Goal: Navigation & Orientation: Find specific page/section

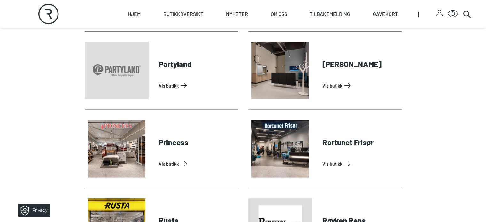
scroll to position [1469, 0]
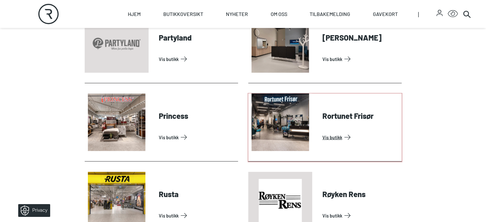
click at [333, 142] on link "Vis butikk" at bounding box center [360, 137] width 77 height 10
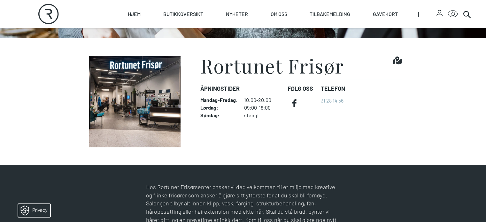
scroll to position [160, 0]
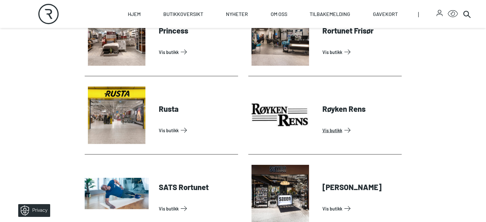
scroll to position [1565, 0]
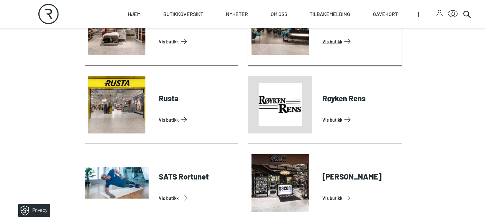
click at [332, 47] on link "Vis butikk" at bounding box center [360, 41] width 77 height 10
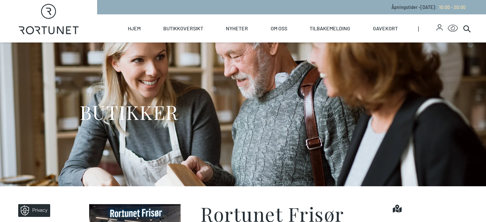
click at [332, 69] on div "BUTIKKER" at bounding box center [243, 114] width 327 height 144
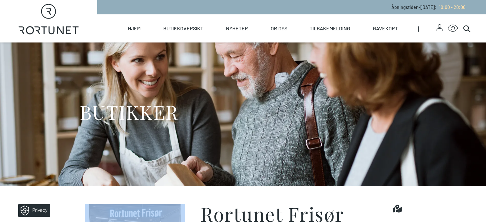
click at [332, 69] on div "BUTIKKER" at bounding box center [243, 114] width 327 height 144
click at [344, 27] on link "Tilbakemelding" at bounding box center [329, 28] width 41 height 28
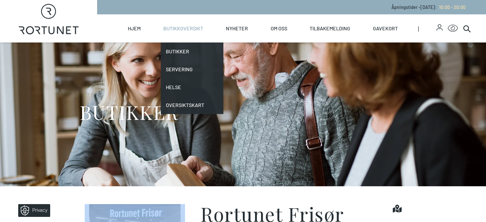
click at [203, 30] on link "Butikkoversikt" at bounding box center [183, 28] width 40 height 28
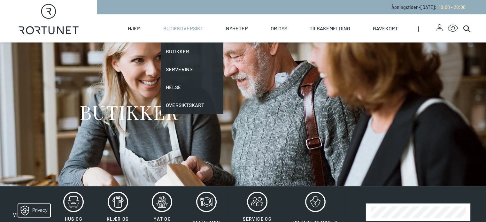
click at [203, 25] on link "Butikkoversikt" at bounding box center [183, 28] width 40 height 28
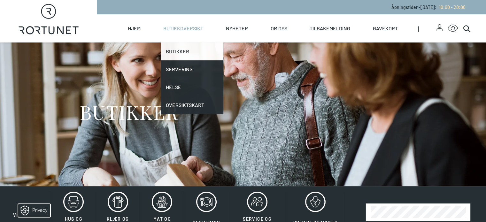
click at [205, 50] on link "Butikker" at bounding box center [192, 51] width 63 height 18
